Goal: Use online tool/utility: Utilize a website feature to perform a specific function

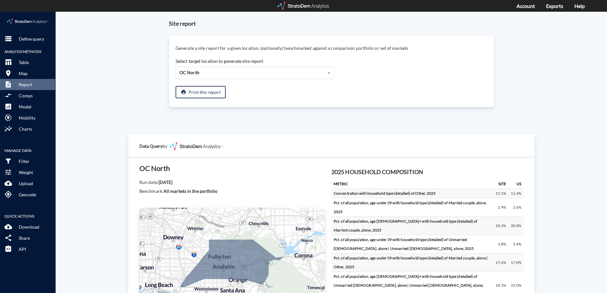
click at [307, 7] on div at bounding box center [304, 6] width 52 height 8
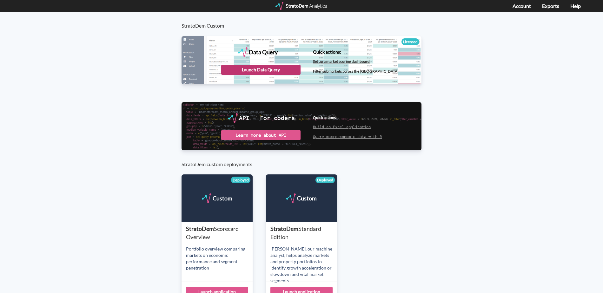
click at [258, 68] on div "Launch Data Query" at bounding box center [260, 70] width 79 height 10
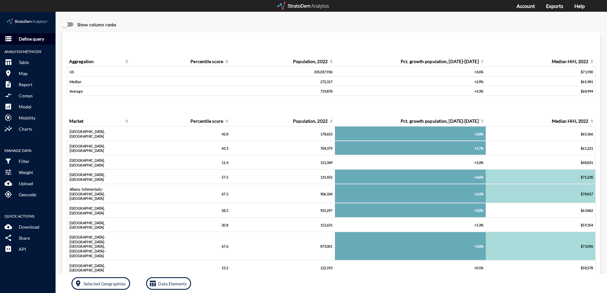
click p "Define query"
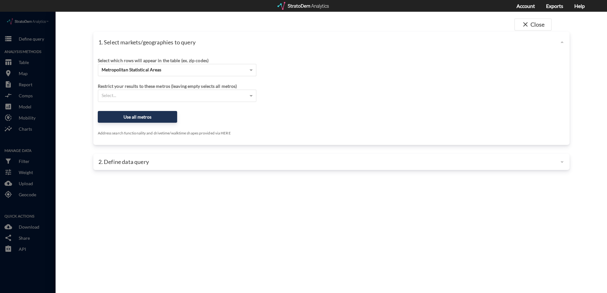
click p "1. Select markets/geographies to query"
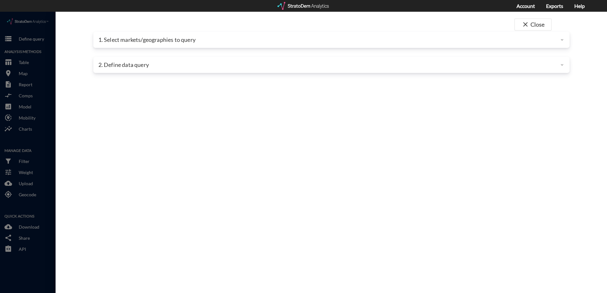
click p "1. Select markets/geographies to query"
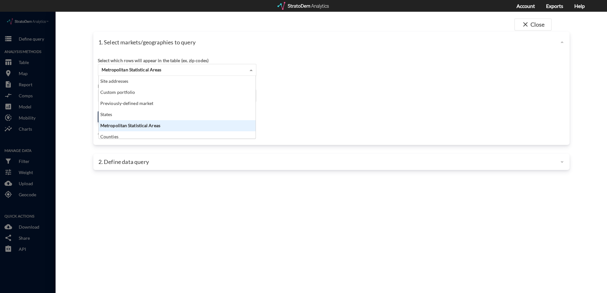
click span "Metropolitan Statistical Areas"
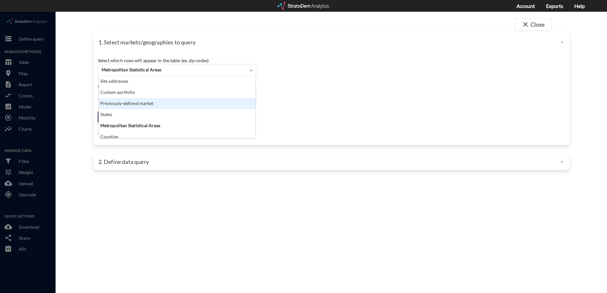
click div "Previously-defined market"
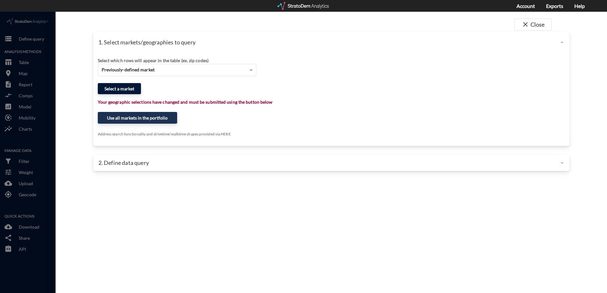
click button "Select a market"
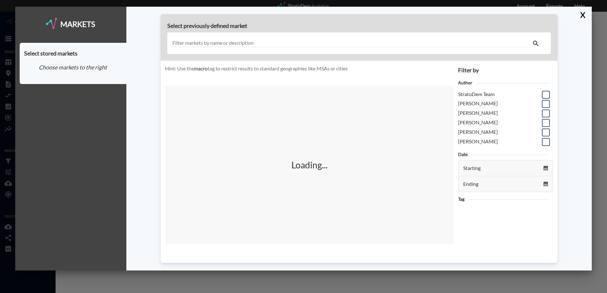
click at [251, 38] on div at bounding box center [359, 43] width 384 height 22
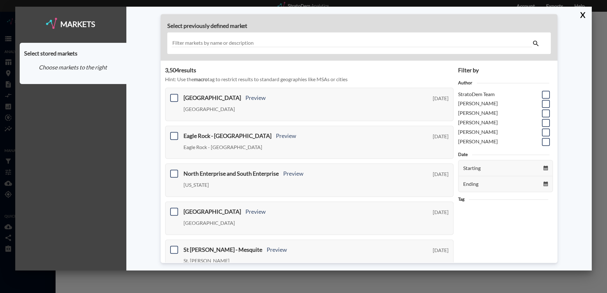
click at [251, 42] on input "text" at bounding box center [352, 43] width 360 height 9
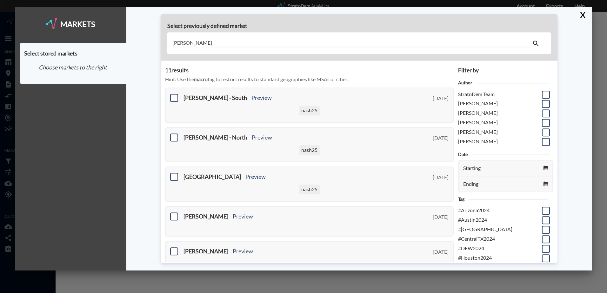
type input "[PERSON_NAME]"
click at [309, 37] on div "[PERSON_NAME]" at bounding box center [359, 43] width 384 height 22
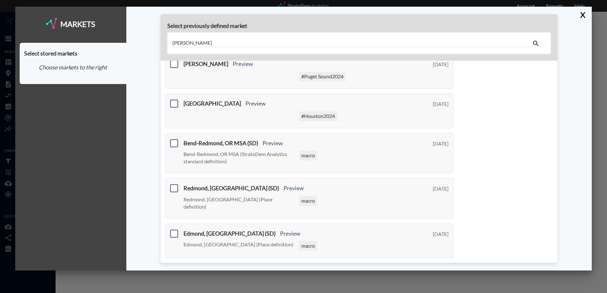
scroll to position [233, 0]
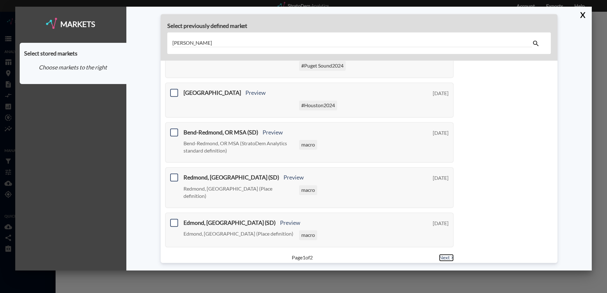
click at [439, 254] on link "Next >" at bounding box center [446, 257] width 15 height 7
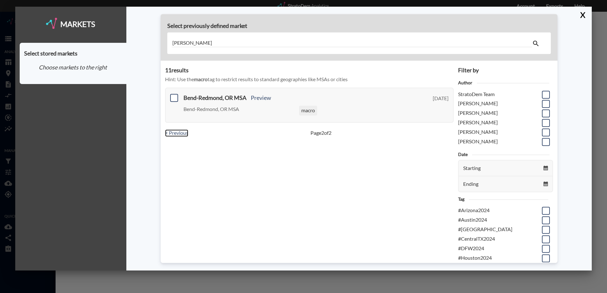
click at [179, 135] on link "< Previous" at bounding box center [176, 133] width 23 height 7
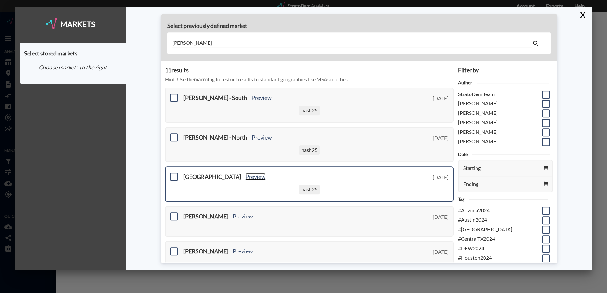
click at [245, 176] on link "Preview" at bounding box center [255, 177] width 20 height 7
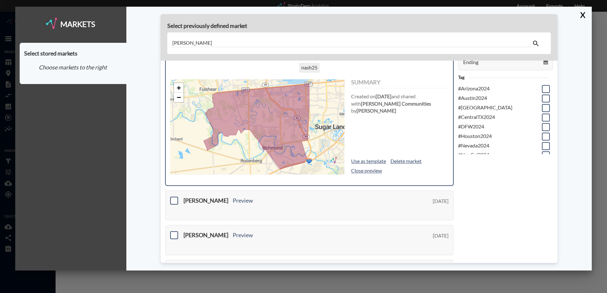
scroll to position [127, 0]
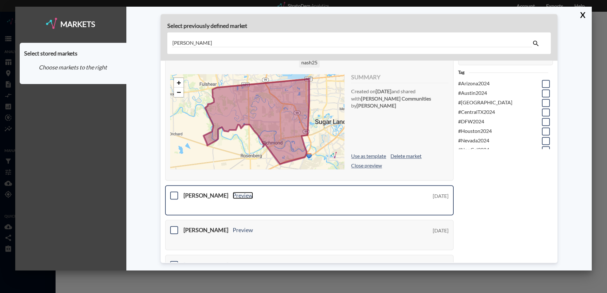
click at [233, 195] on link "Preview" at bounding box center [243, 195] width 20 height 7
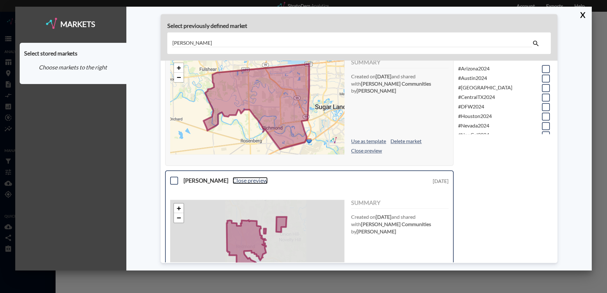
scroll to position [159, 0]
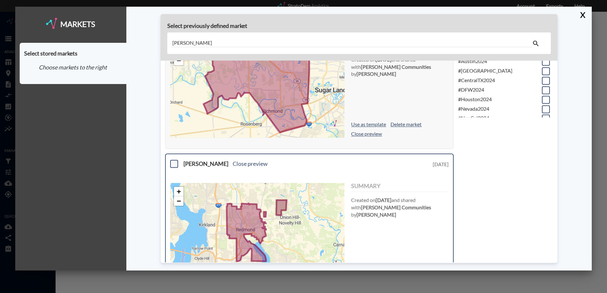
click at [175, 165] on span at bounding box center [174, 164] width 8 height 8
click at [173, 161] on input "checkbox" at bounding box center [173, 161] width 0 height 0
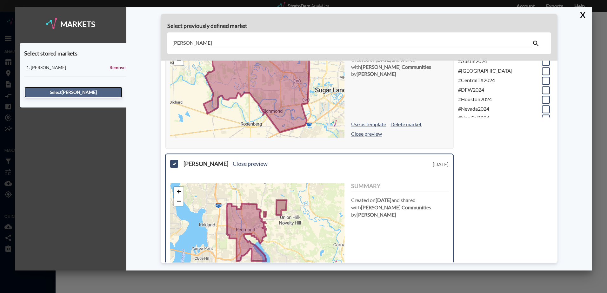
click at [84, 90] on button "Select [PERSON_NAME]" at bounding box center [73, 92] width 98 height 11
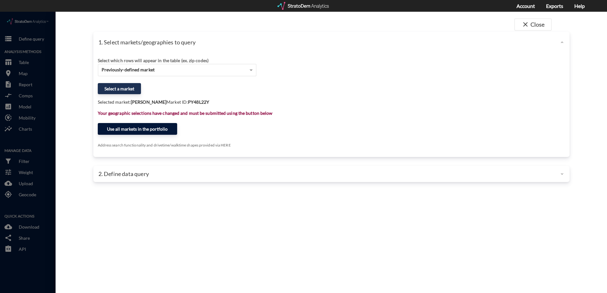
click button "Use all markets in the portfolio"
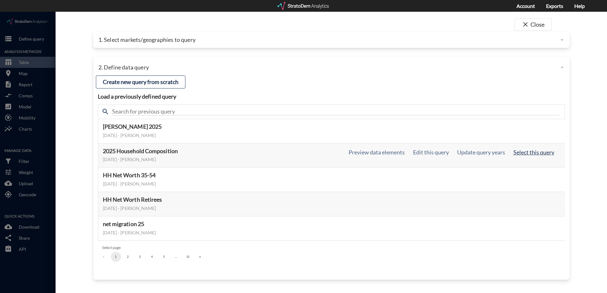
click button "Select this query"
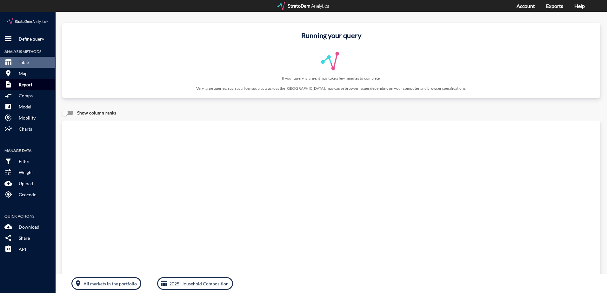
click p "Report"
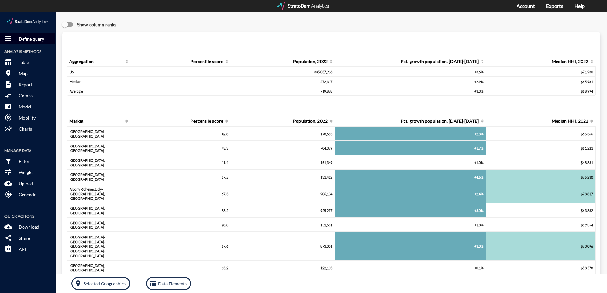
click p "Define query"
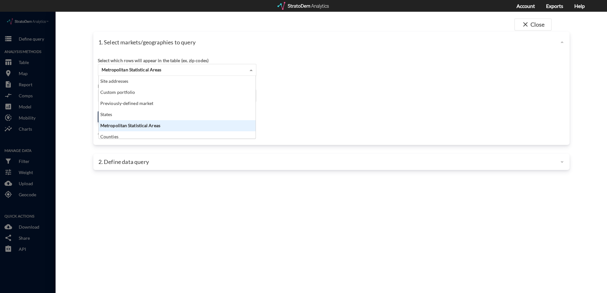
click span "Metropolitan Statistical Areas"
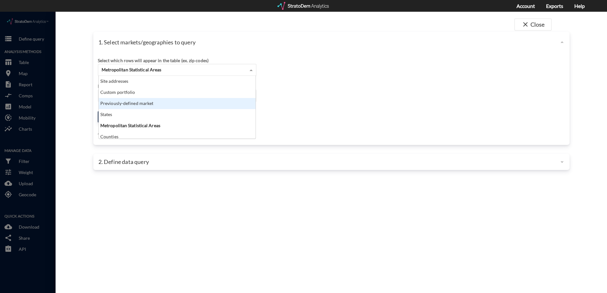
click div "Previously-defined market"
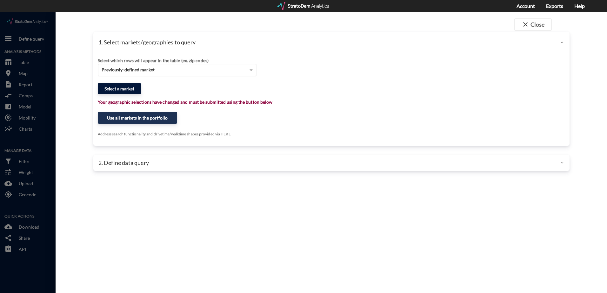
click button "Select a market"
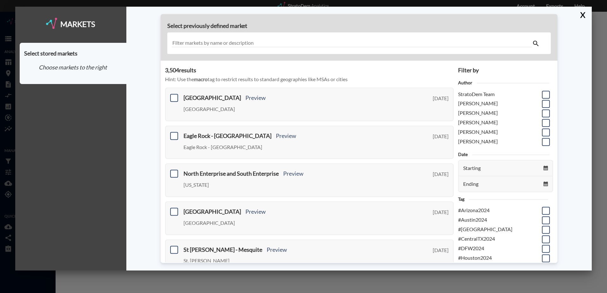
click at [273, 41] on input "text" at bounding box center [352, 43] width 360 height 9
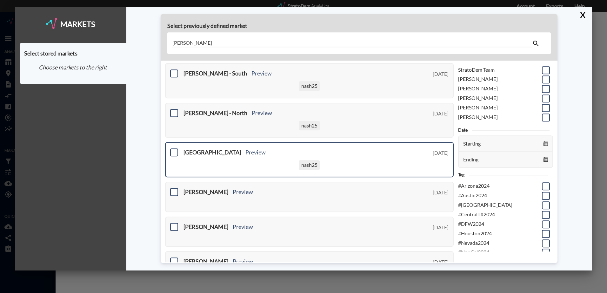
scroll to position [0, 0]
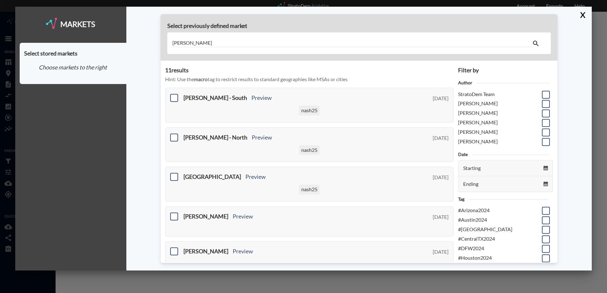
drag, startPoint x: 210, startPoint y: 43, endPoint x: 166, endPoint y: 42, distance: 43.5
click at [166, 42] on div "Select previously defined market redmond" at bounding box center [359, 37] width 397 height 47
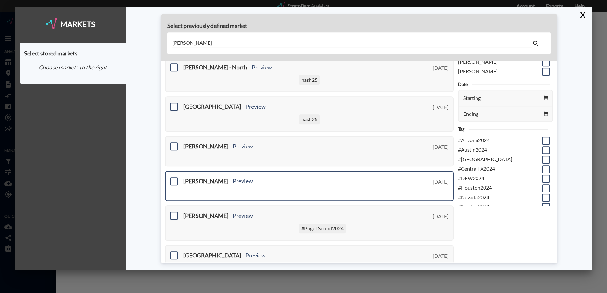
scroll to position [64, 0]
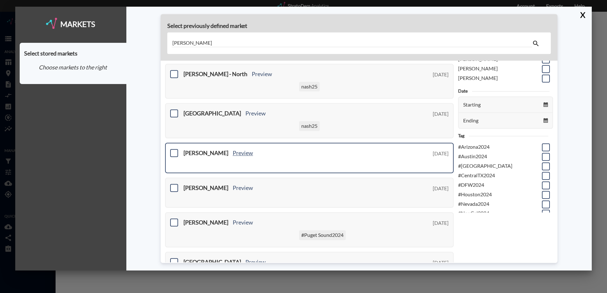
type input "[PERSON_NAME]"
click at [233, 154] on link "Preview" at bounding box center [243, 153] width 20 height 7
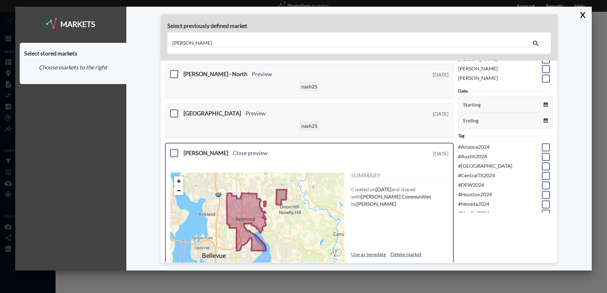
click at [174, 152] on span at bounding box center [174, 153] width 8 height 8
click at [173, 151] on input "checkbox" at bounding box center [173, 151] width 0 height 0
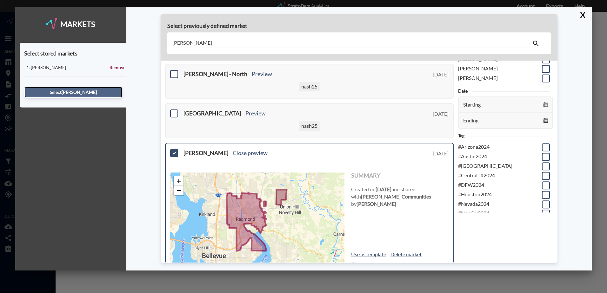
click at [80, 90] on button "Select [PERSON_NAME]" at bounding box center [73, 92] width 98 height 11
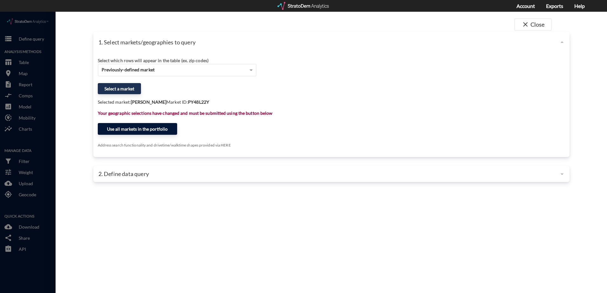
click button "Use all markets in the portfolio"
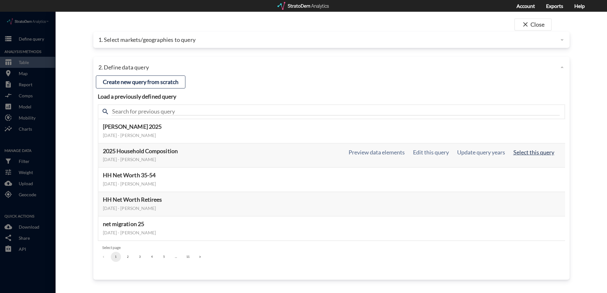
click button "Select this query"
